Goal: Task Accomplishment & Management: Complete application form

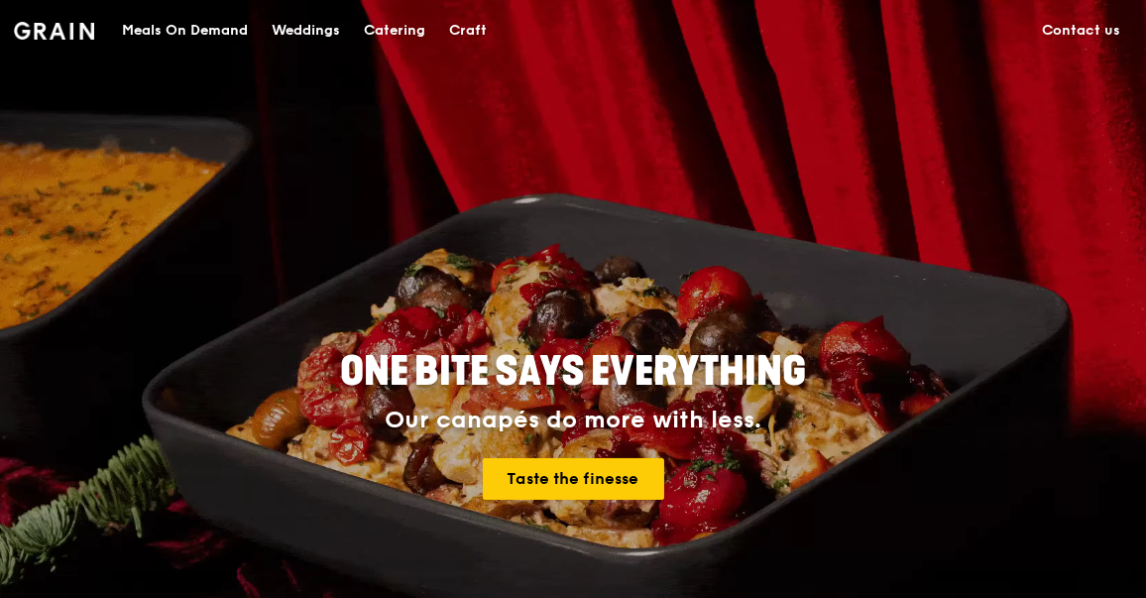
click at [408, 27] on div "Catering" at bounding box center [394, 30] width 61 height 59
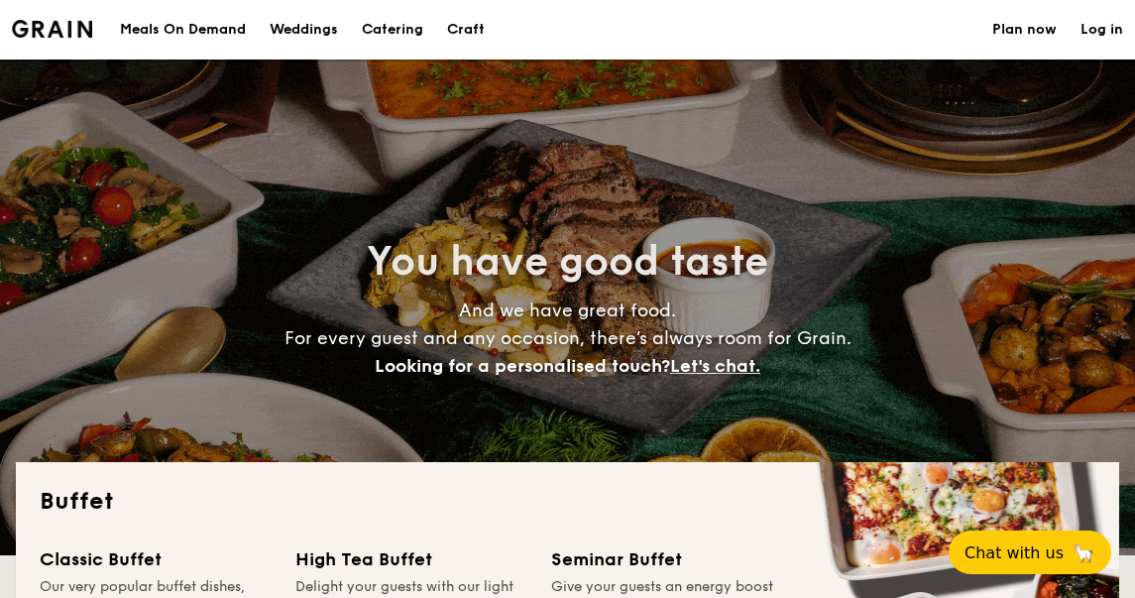
select select
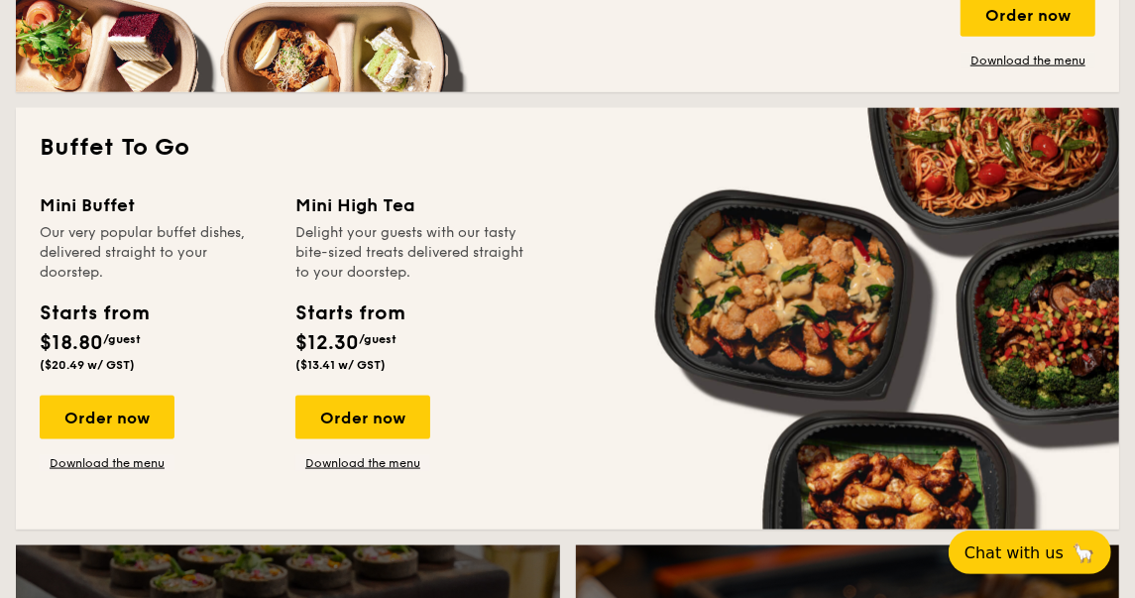
scroll to position [1229, 0]
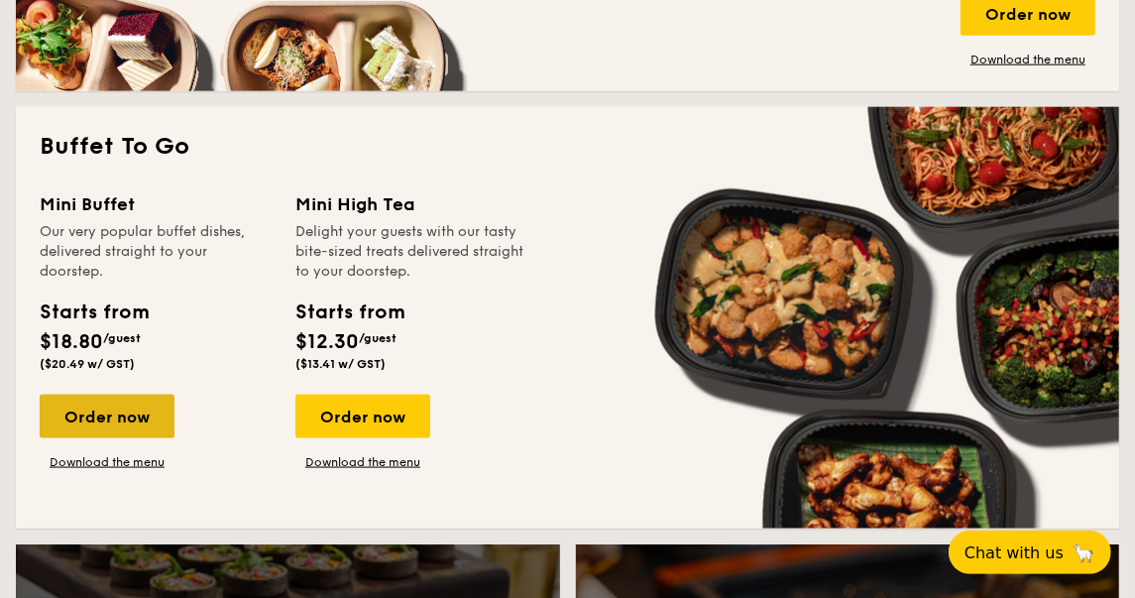
click at [135, 415] on div "Order now" at bounding box center [107, 417] width 135 height 44
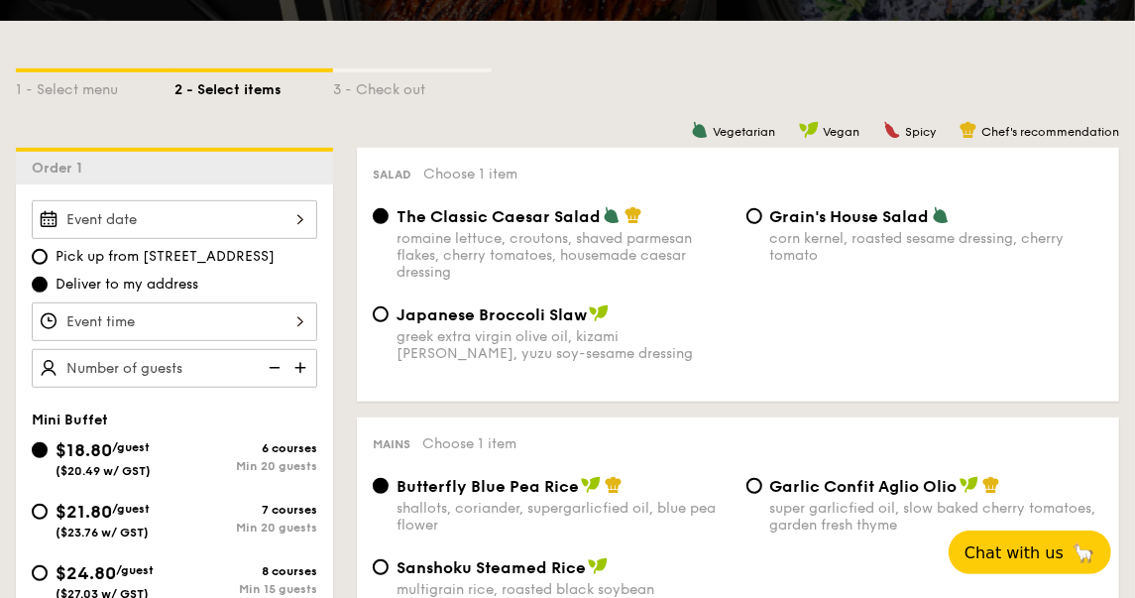
scroll to position [413, 0]
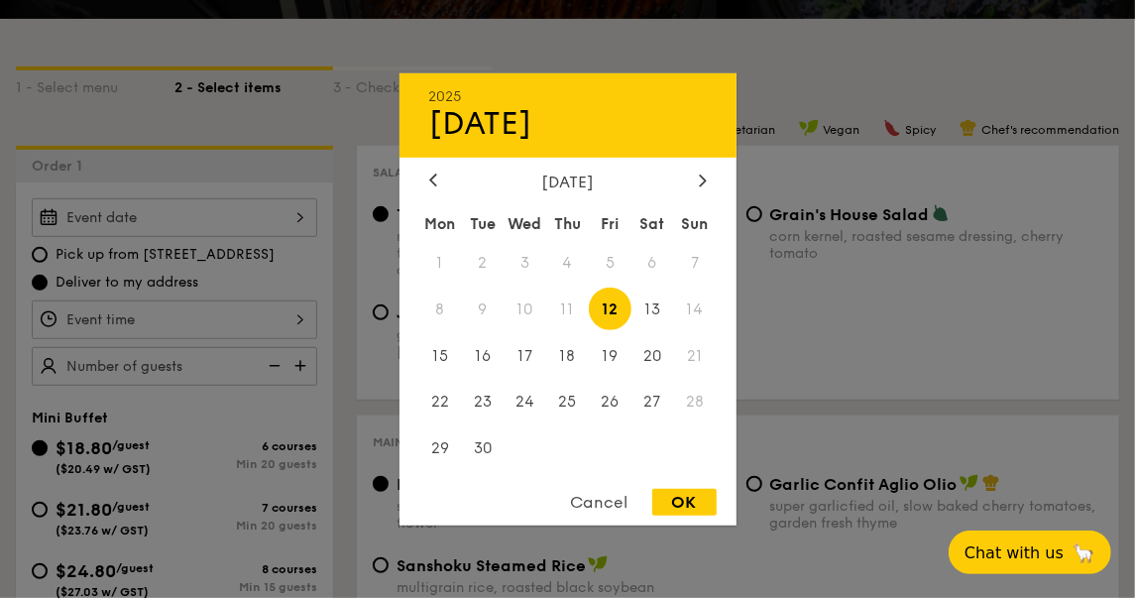
click at [297, 223] on div "2025 Sep [DATE] Tue Wed Thu Fri Sat Sun 1 2 3 4 5 6 7 8 9 10 11 12 13 14 15 16 …" at bounding box center [175, 217] width 286 height 39
click at [671, 499] on div "OK" at bounding box center [684, 502] width 64 height 27
type input "[DATE]"
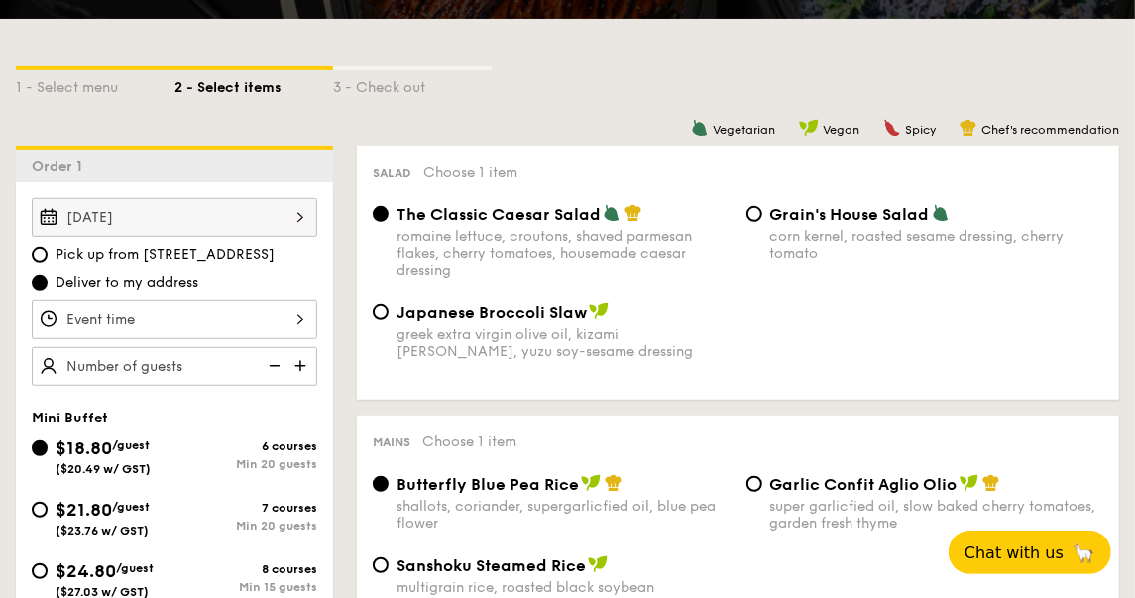
click at [289, 313] on div at bounding box center [175, 319] width 286 height 39
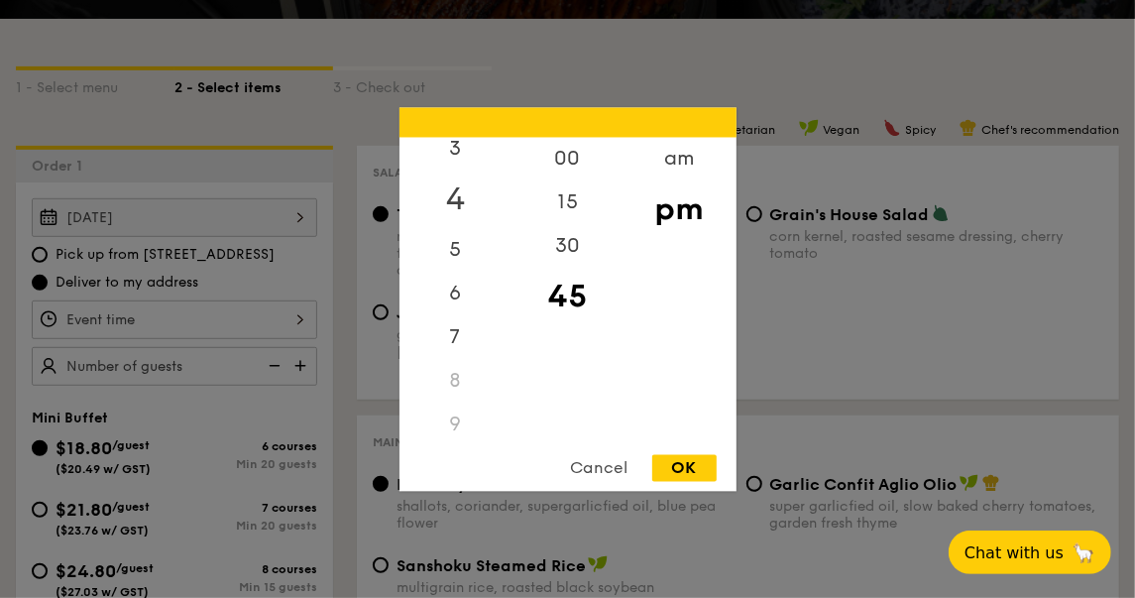
scroll to position [163, 0]
click at [455, 282] on div "6" at bounding box center [456, 278] width 112 height 57
click at [677, 466] on div "OK" at bounding box center [684, 467] width 64 height 27
type input "6:45PM"
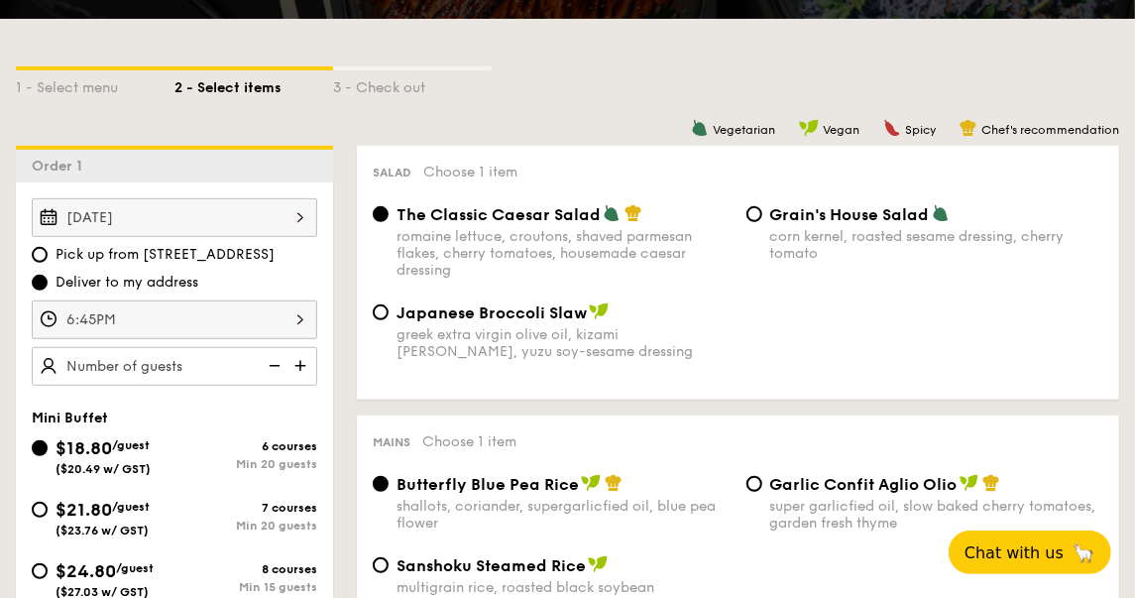
click at [301, 357] on img at bounding box center [302, 366] width 30 height 38
click at [274, 365] on img at bounding box center [273, 366] width 30 height 38
type input "20 guests"
click at [274, 365] on img at bounding box center [273, 366] width 30 height 38
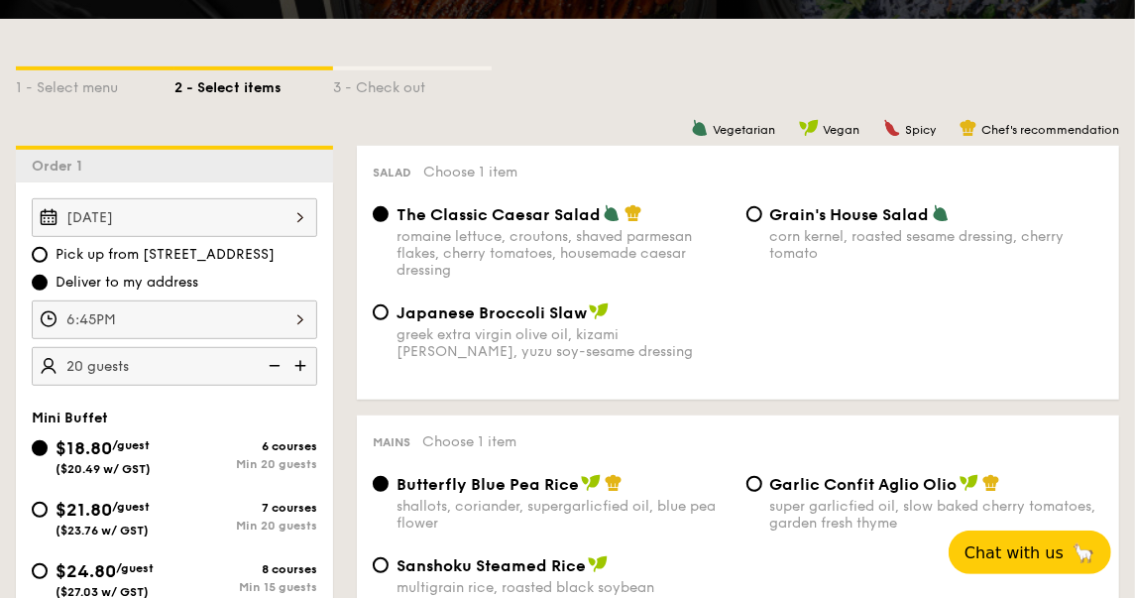
click at [274, 365] on img at bounding box center [273, 366] width 30 height 38
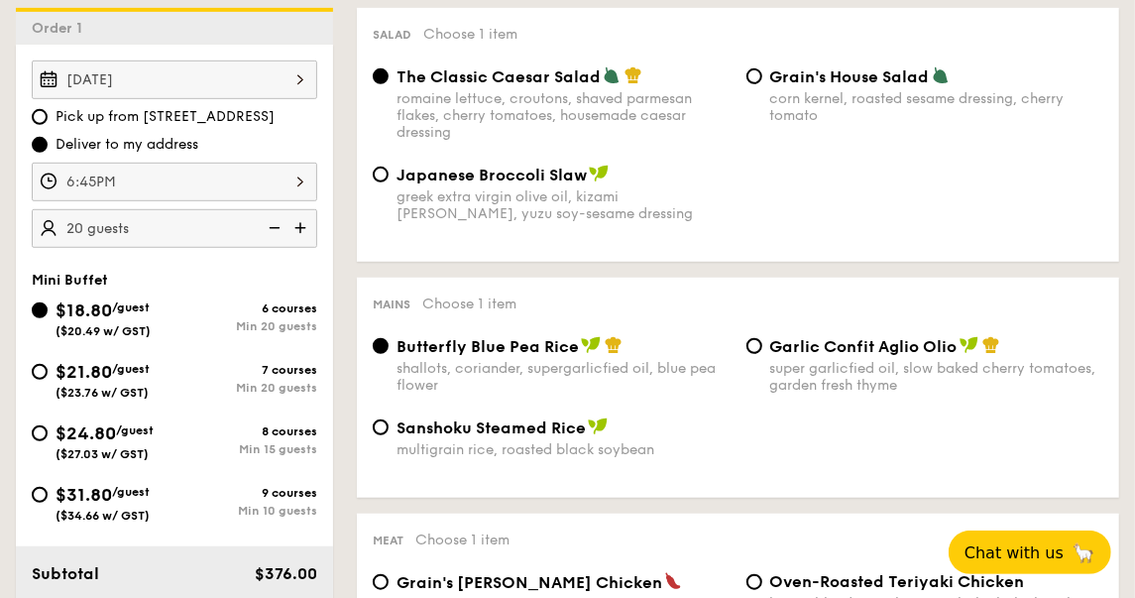
scroll to position [554, 0]
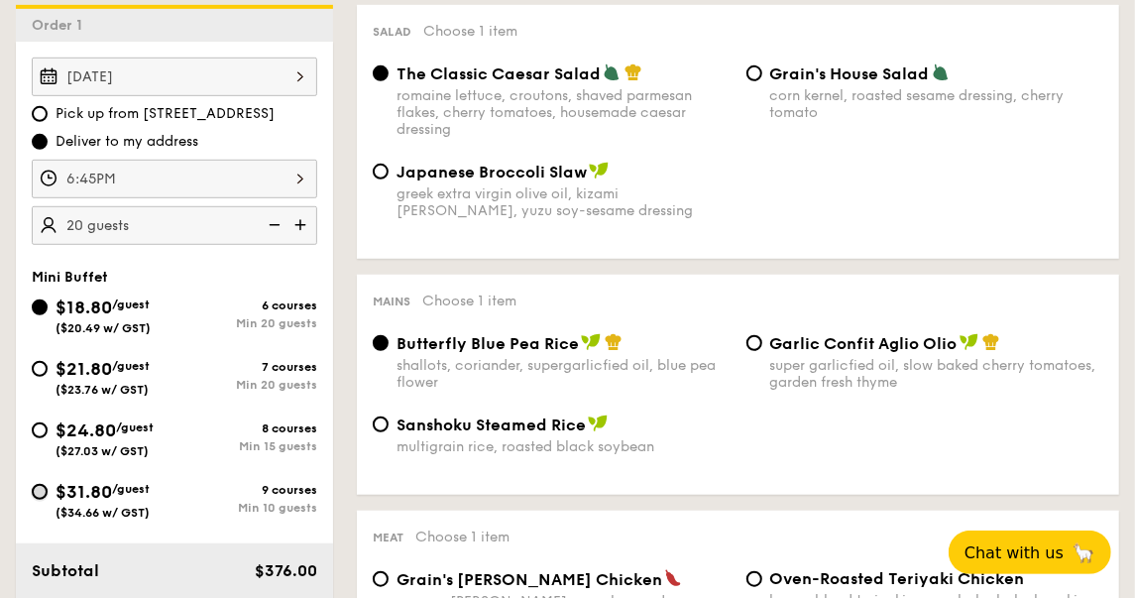
click at [39, 491] on input "$31.80 /guest ($34.66 w/ GST) 9 courses Min 10 guests" at bounding box center [40, 492] width 16 height 16
radio input "true"
radio input "false"
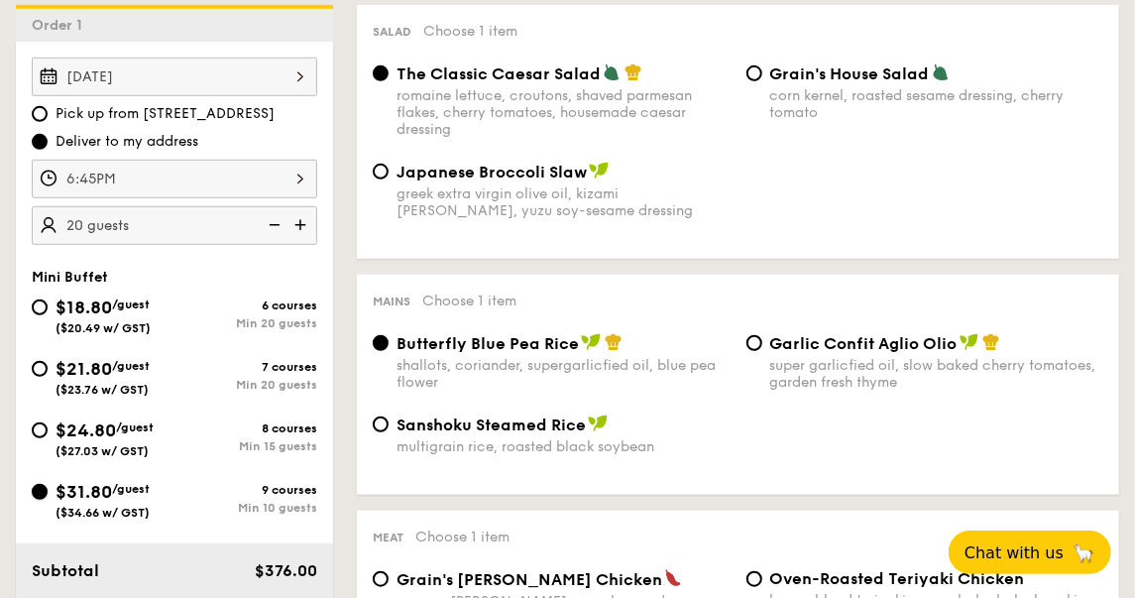
radio input "true"
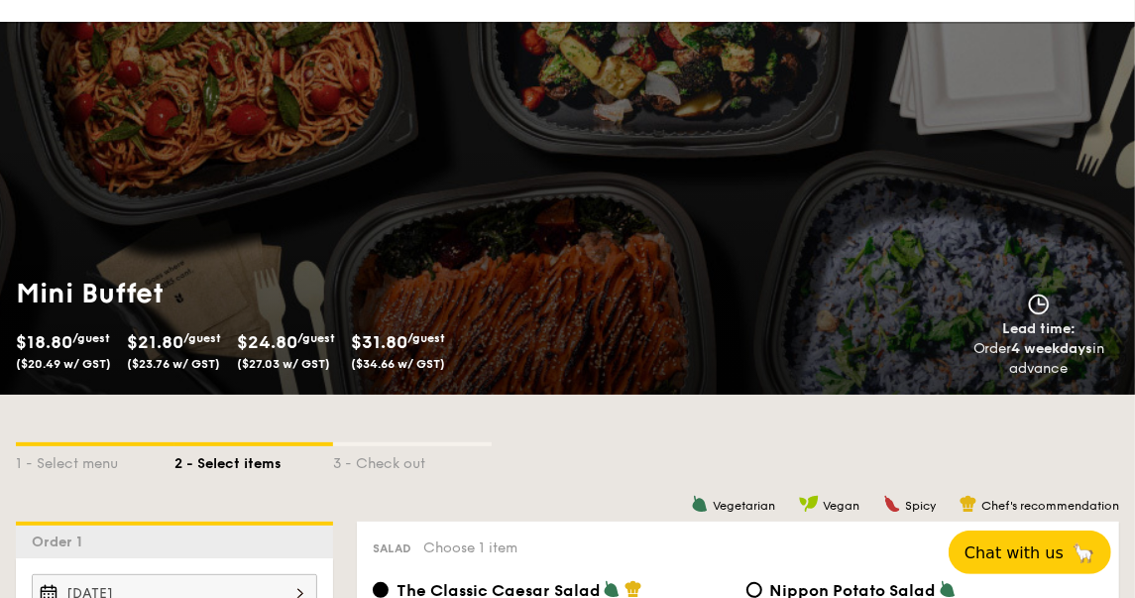
scroll to position [0, 0]
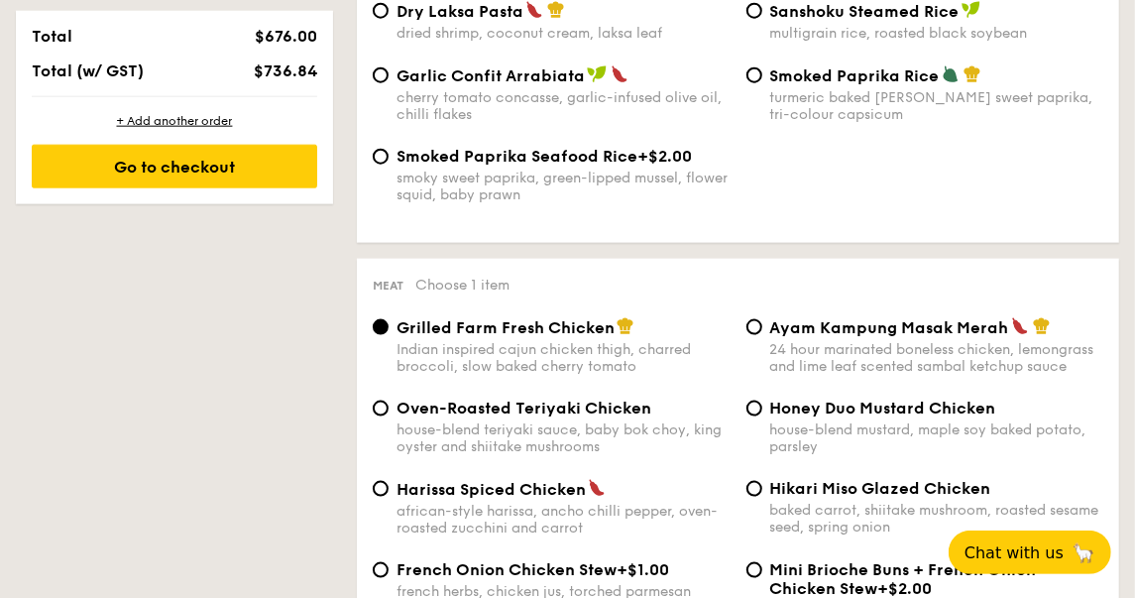
select select
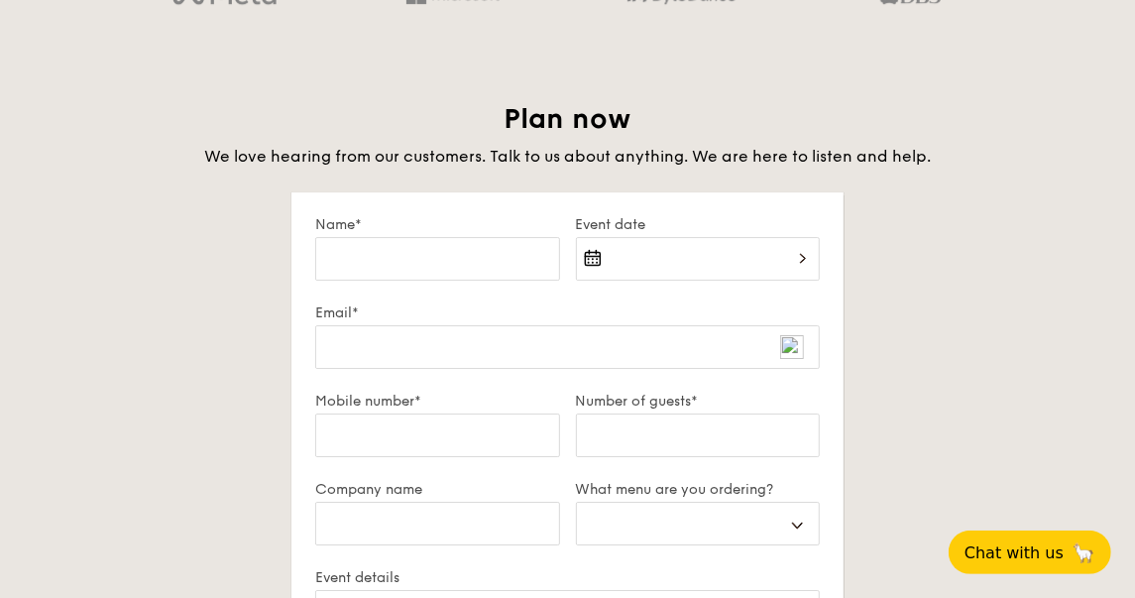
scroll to position [3313, 0]
click at [457, 260] on input "Name*" at bounding box center [437, 257] width 244 height 44
type input "[PERSON_NAME]"
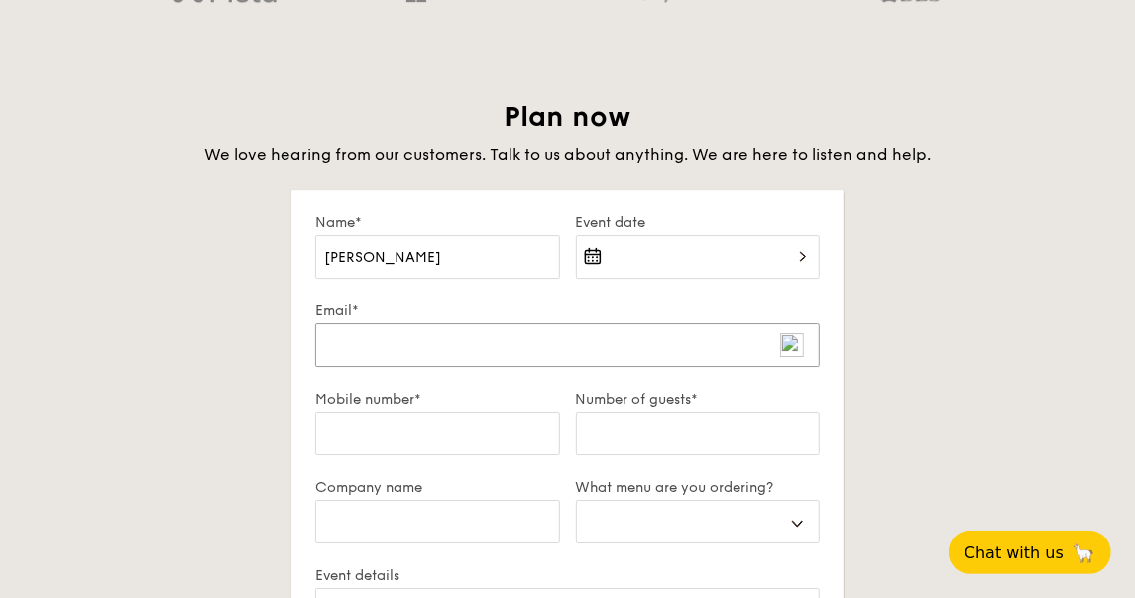
type input "[EMAIL_ADDRESS][DOMAIN_NAME]"
type input "97477154"
select select
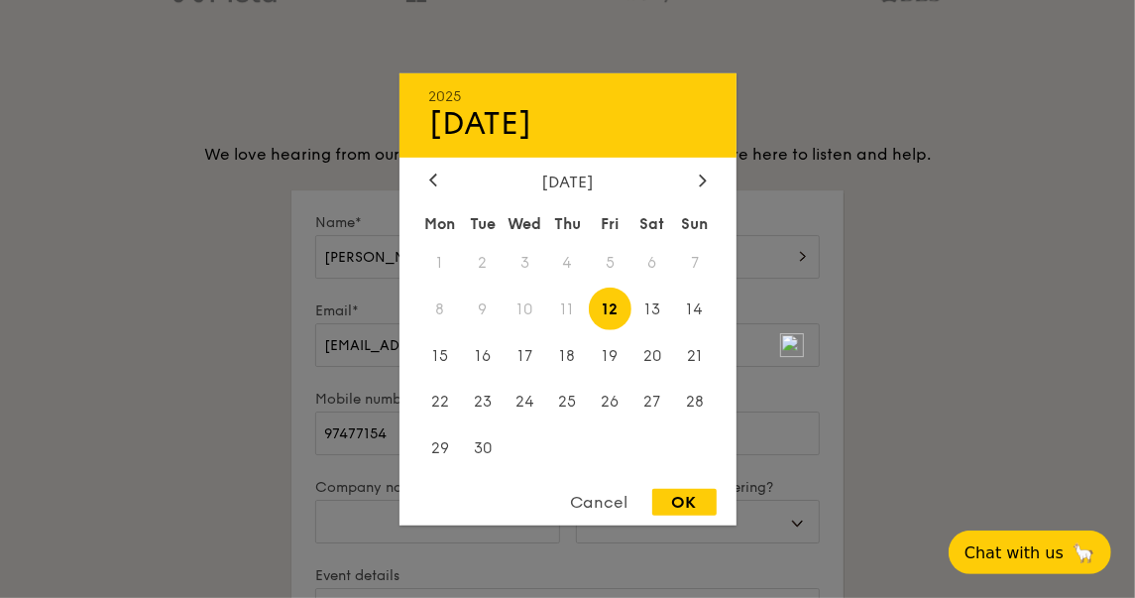
click at [625, 262] on div "2025 Sep [DATE] Tue Wed Thu Fri Sat Sun 1 2 3 4 5 6 7 8 9 10 11 12 13 14 15 16 …" at bounding box center [698, 268] width 244 height 67
click at [608, 303] on span "12" at bounding box center [610, 308] width 43 height 43
click at [669, 501] on div "OK" at bounding box center [684, 502] width 64 height 27
type input "[DATE]"
select select
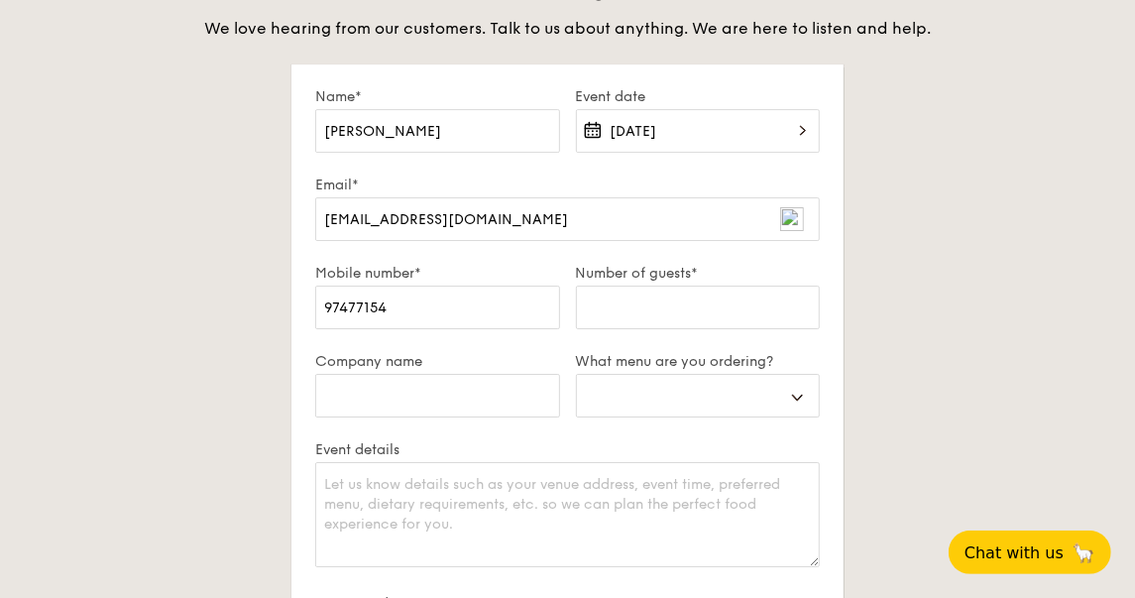
scroll to position [3443, 0]
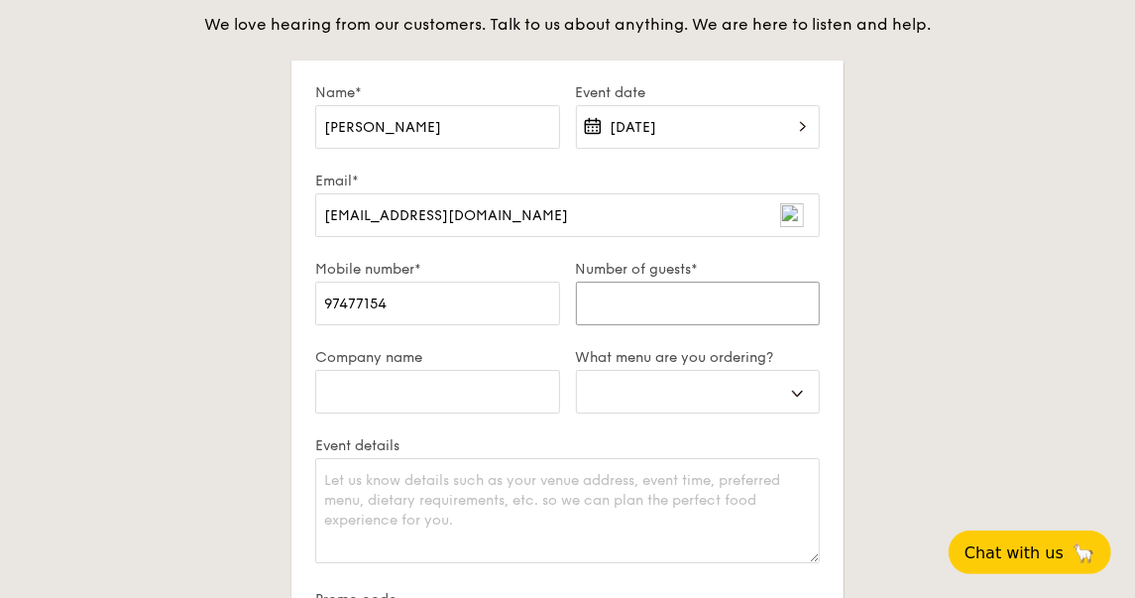
click at [619, 308] on input "Number of guests*" at bounding box center [698, 304] width 244 height 44
type input "1"
select select
type input "14"
select select
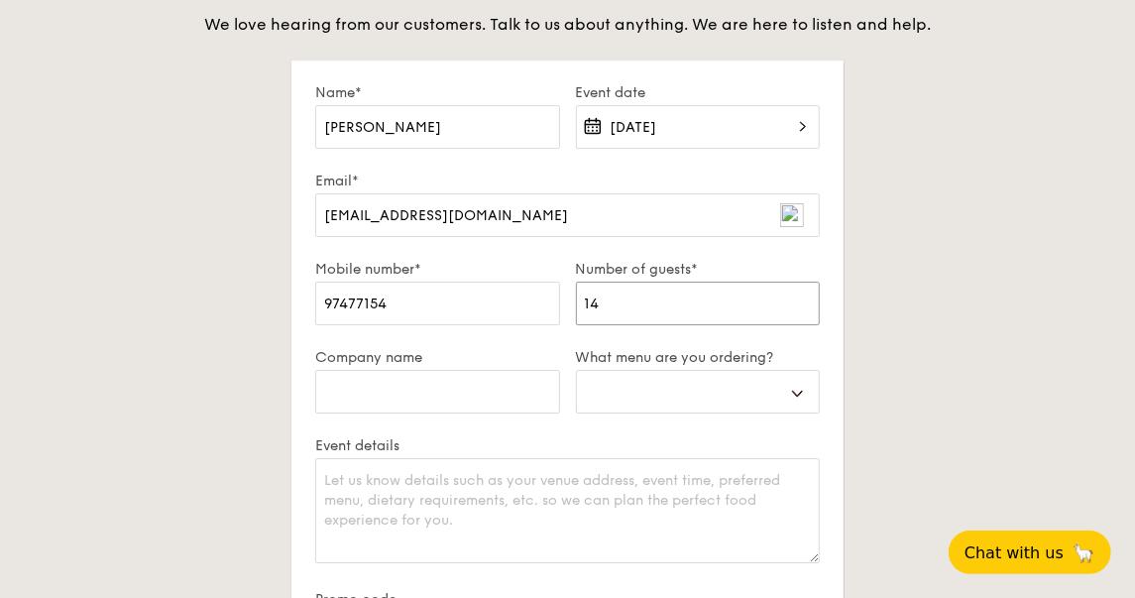
type input "14"
click at [514, 383] on input "Company name" at bounding box center [437, 392] width 244 height 44
click at [650, 394] on select "Buffet Mini Buffet High Tea Canapés Meal Boxes Wedding" at bounding box center [698, 392] width 244 height 44
select select "buffet"
click at [576, 370] on select "Buffet Mini Buffet High Tea Canapés Meal Boxes Wedding" at bounding box center [698, 392] width 244 height 44
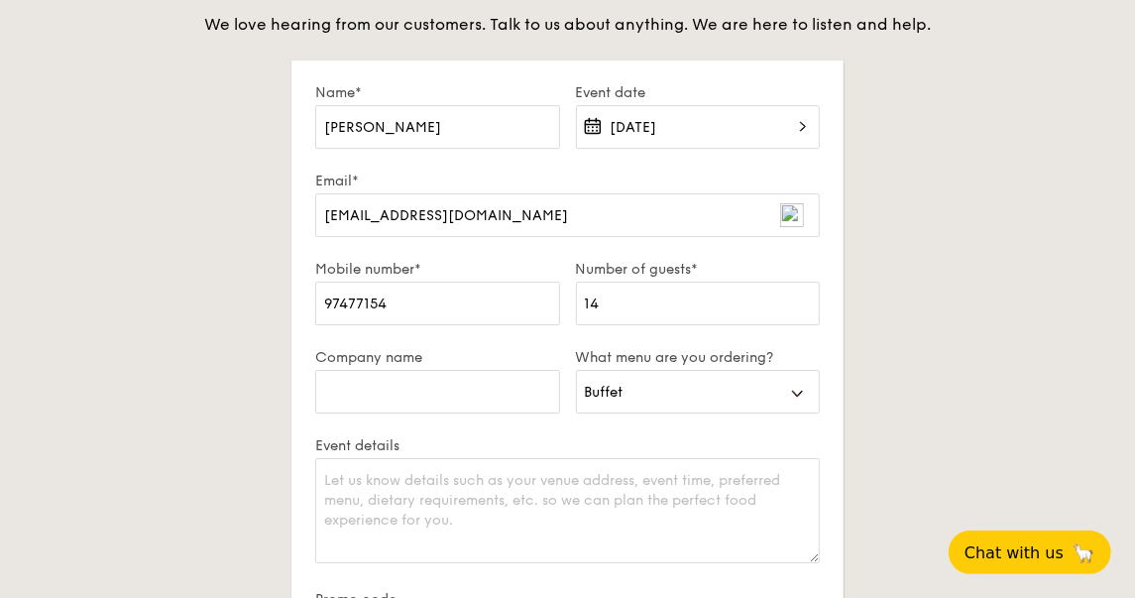
click at [88, 105] on div "Plan now We love hearing from our customers. Talk to us about anything. We are …" at bounding box center [567, 429] width 1103 height 920
